Goal: Transaction & Acquisition: Purchase product/service

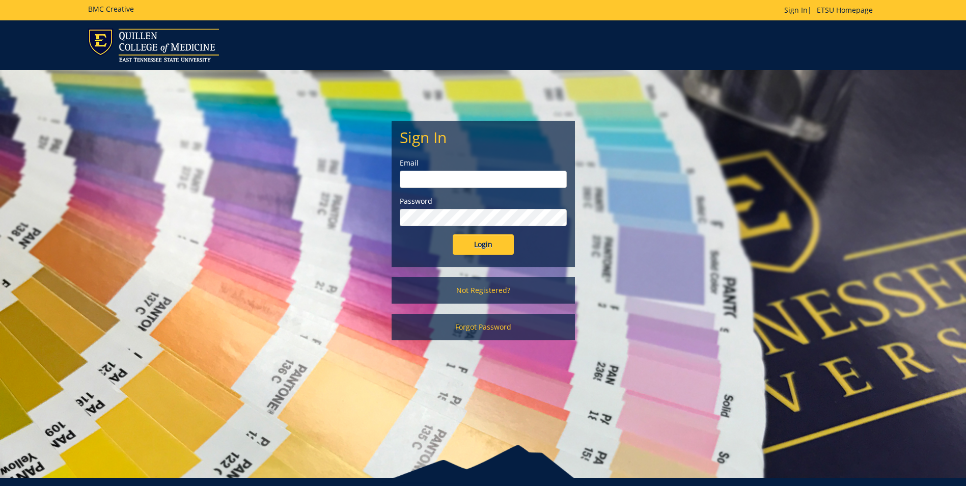
click at [443, 176] on input "email" at bounding box center [483, 179] width 167 height 17
type input "walkerm1@etsu.edu"
click at [452, 234] on input "Login" at bounding box center [482, 244] width 61 height 20
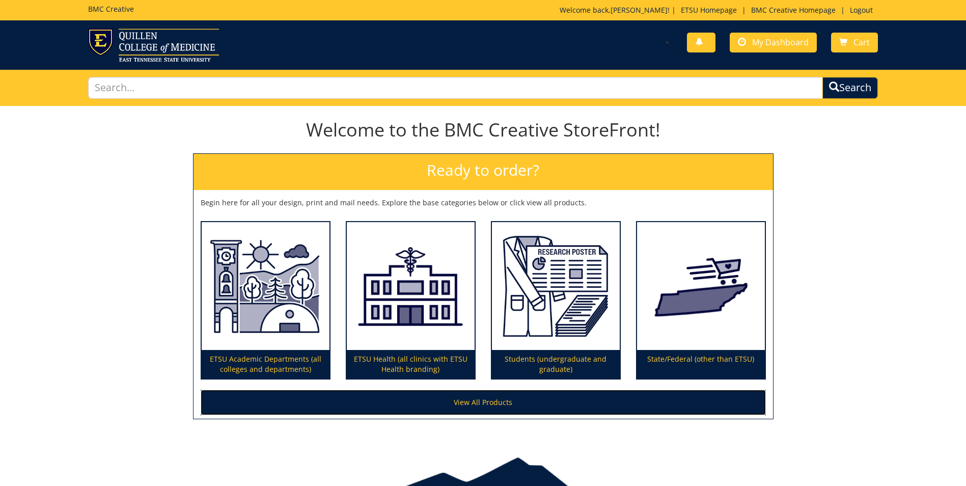
click at [488, 405] on link "View All Products" at bounding box center [483, 401] width 565 height 25
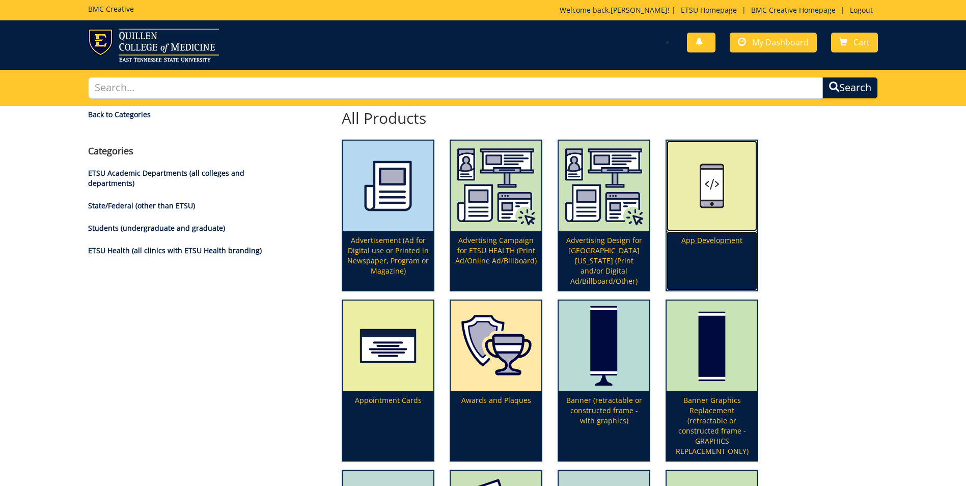
click at [740, 247] on p "App Development" at bounding box center [711, 260] width 91 height 59
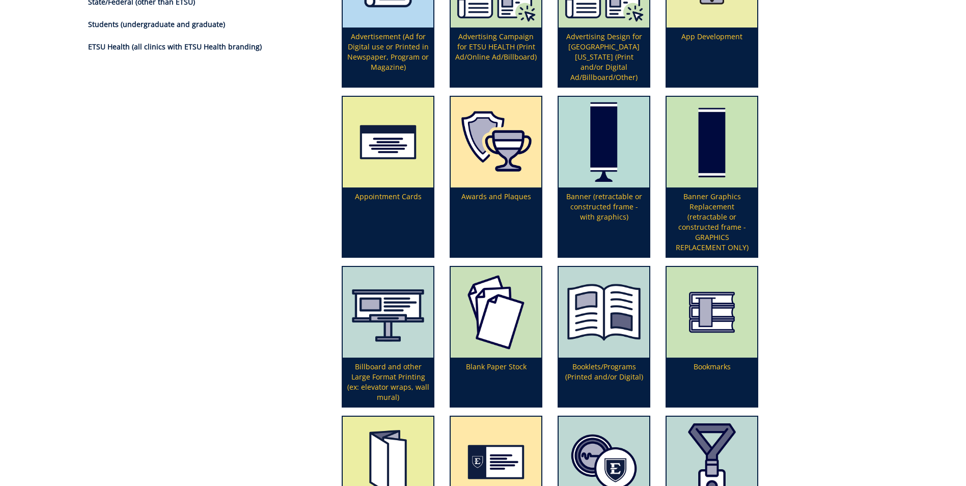
scroll to position [102, 0]
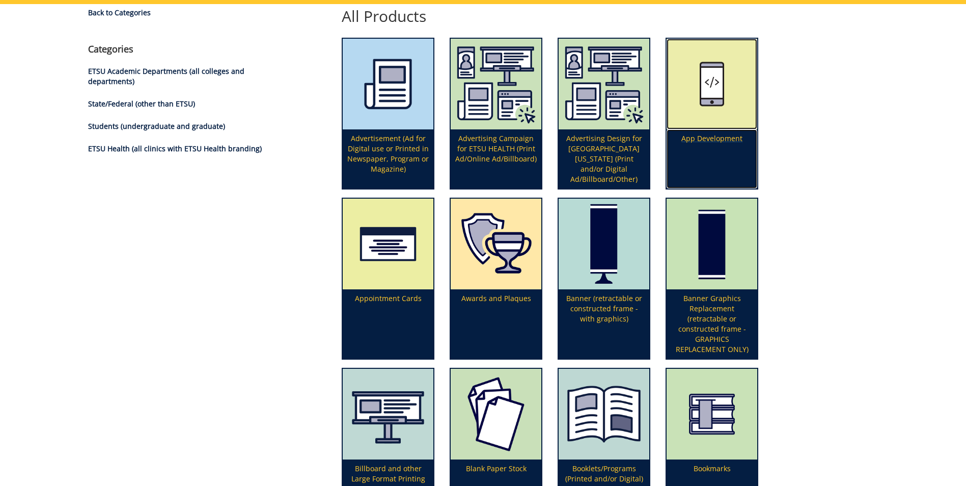
click at [700, 140] on p "App Development" at bounding box center [711, 158] width 91 height 59
